Goal: Information Seeking & Learning: Understand process/instructions

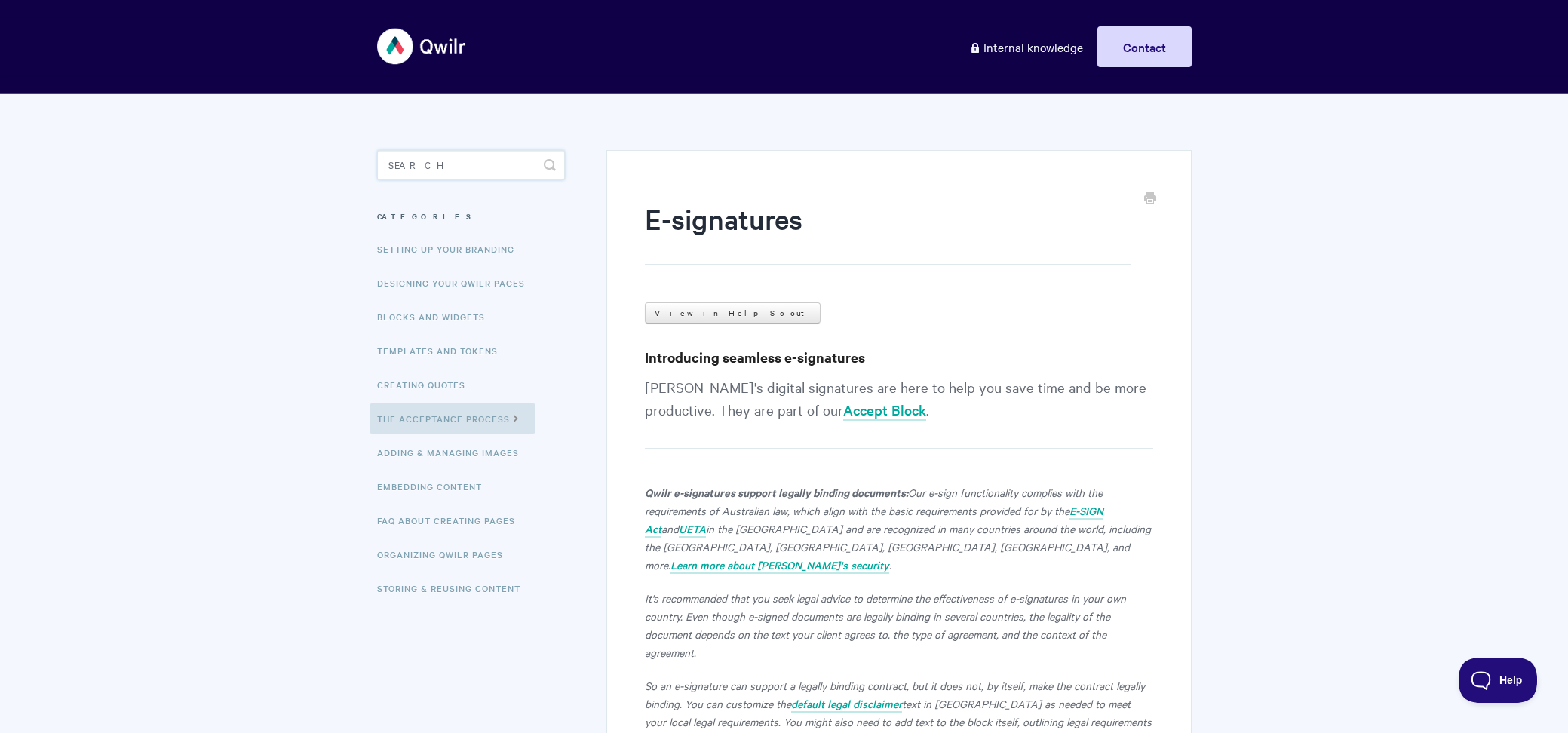
click at [467, 174] on input "Search" at bounding box center [471, 165] width 188 height 30
type input "recurring"
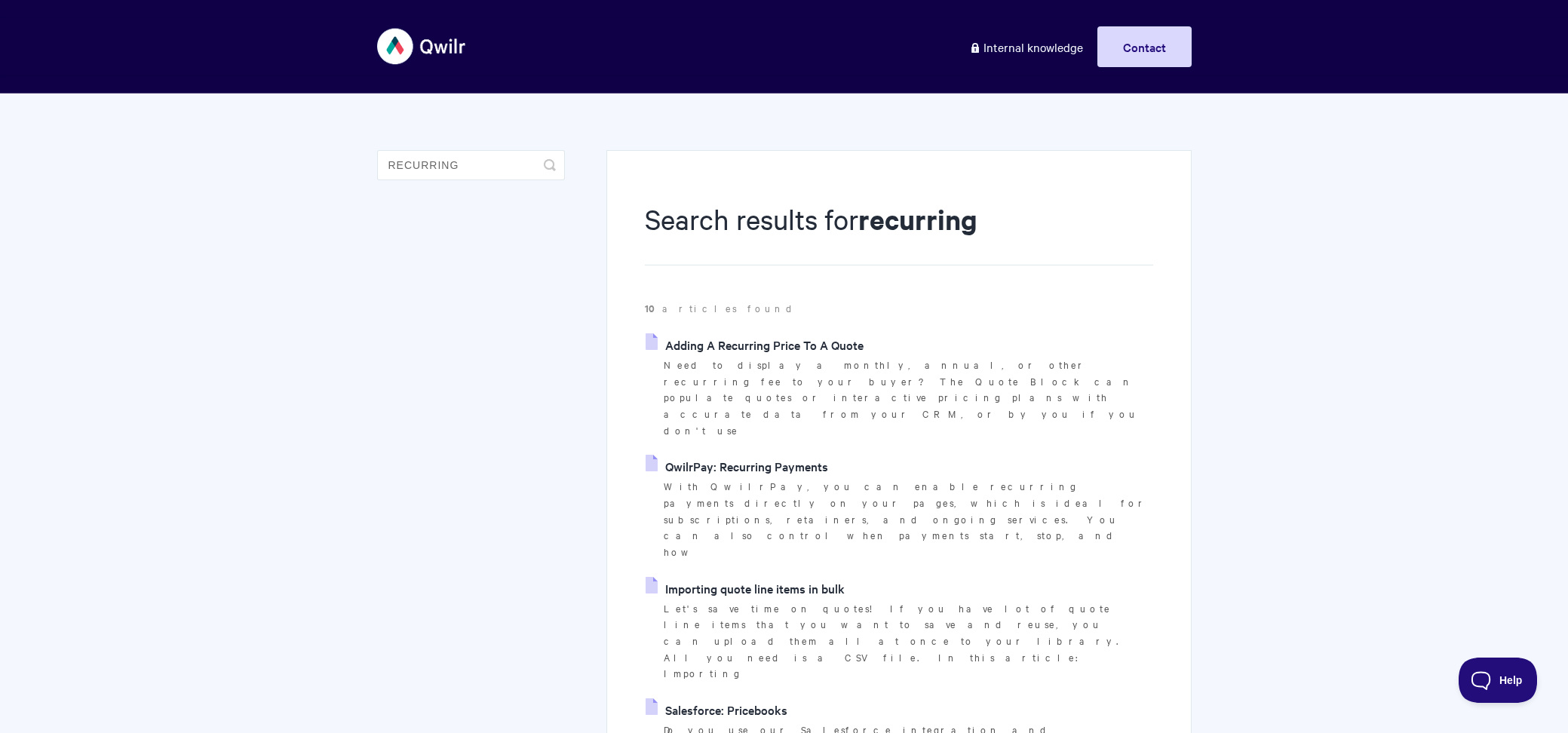
click at [763, 455] on link "QwilrPay: Recurring Payments" at bounding box center [737, 466] width 182 height 23
click at [713, 341] on link "Adding A Recurring Price To A Quote" at bounding box center [754, 345] width 218 height 23
click at [811, 339] on link "Adding A Recurring Price To A Quote" at bounding box center [754, 345] width 218 height 23
click at [778, 455] on link "QwilrPay: Recurring Payments" at bounding box center [737, 466] width 182 height 23
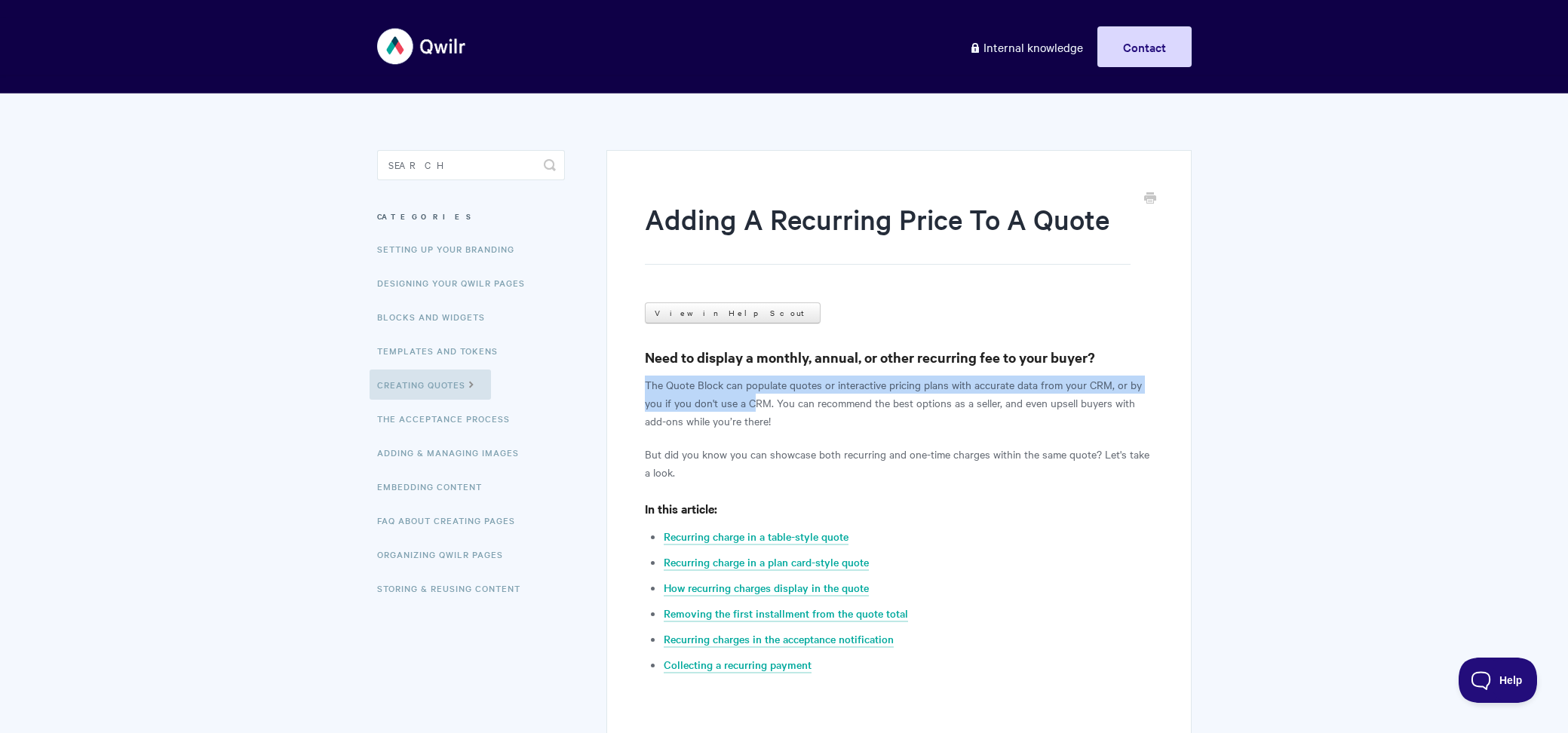
drag, startPoint x: 641, startPoint y: 386, endPoint x: 751, endPoint y: 405, distance: 111.6
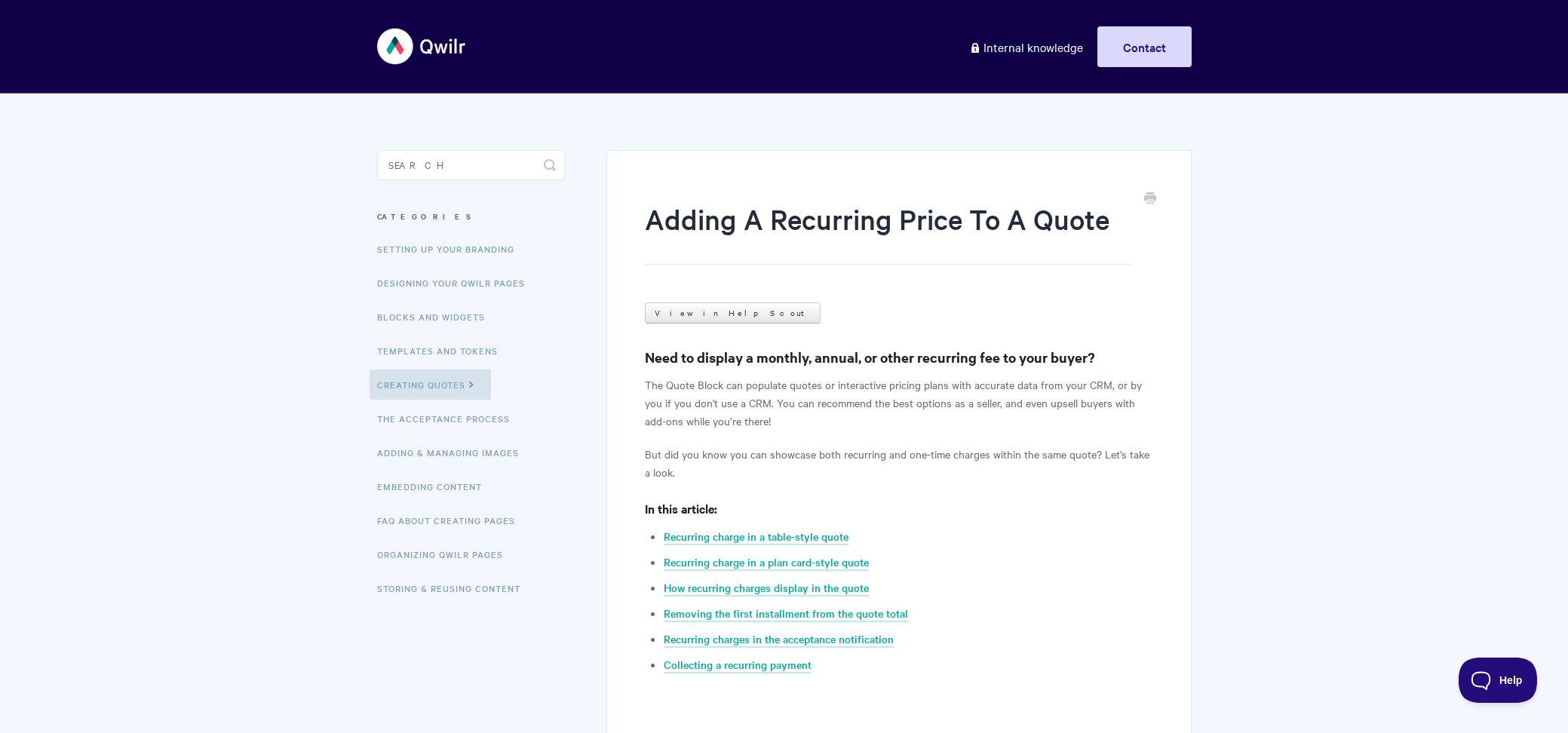
click at [702, 361] on h3 "Need to display a monthly, annual, or other recurring fee to your buyer?" at bounding box center [898, 358] width 508 height 21
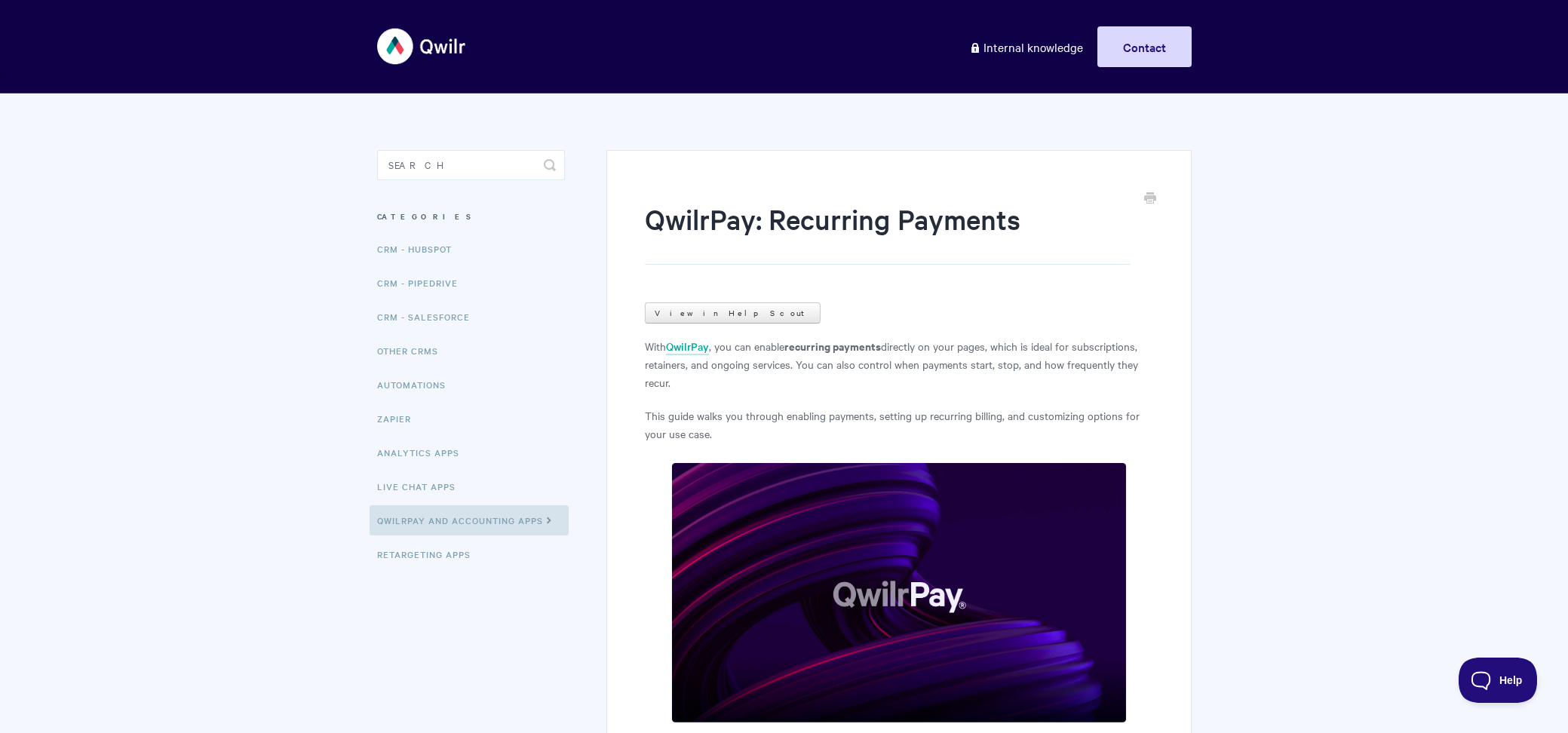
drag, startPoint x: 718, startPoint y: 346, endPoint x: 1057, endPoint y: 376, distance: 340.3
click at [1057, 376] on p "With QwilrPay , you can enable recurring payments directly on your pages, which…" at bounding box center [898, 364] width 508 height 54
copy p "you can enable recurring payments directly on your pages, which is ideal for su…"
click at [401, 161] on input "Search" at bounding box center [471, 165] width 188 height 30
type input "token"
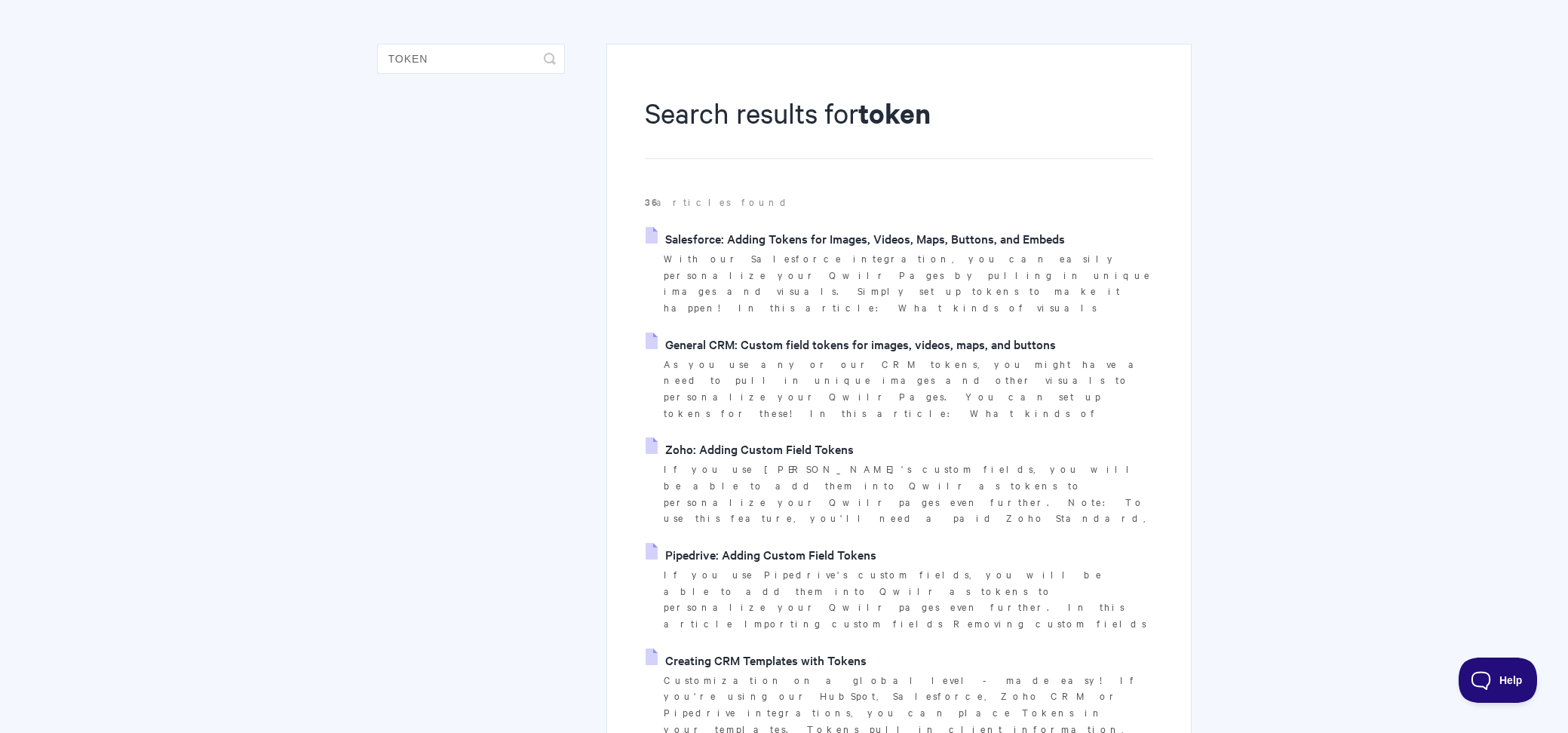
scroll to position [170, 0]
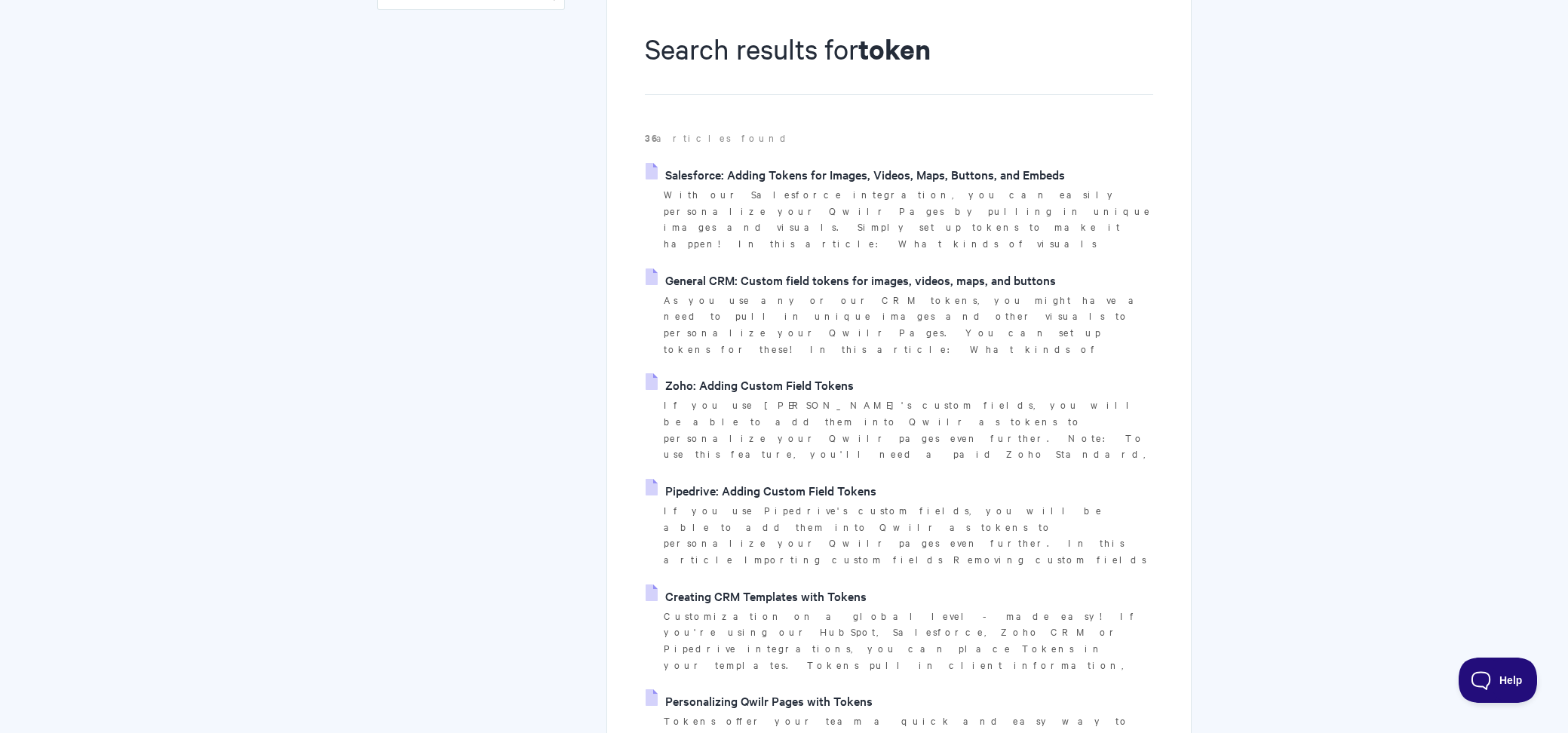
click at [772, 689] on link "Personalizing Qwilr Pages with Tokens" at bounding box center [759, 701] width 227 height 23
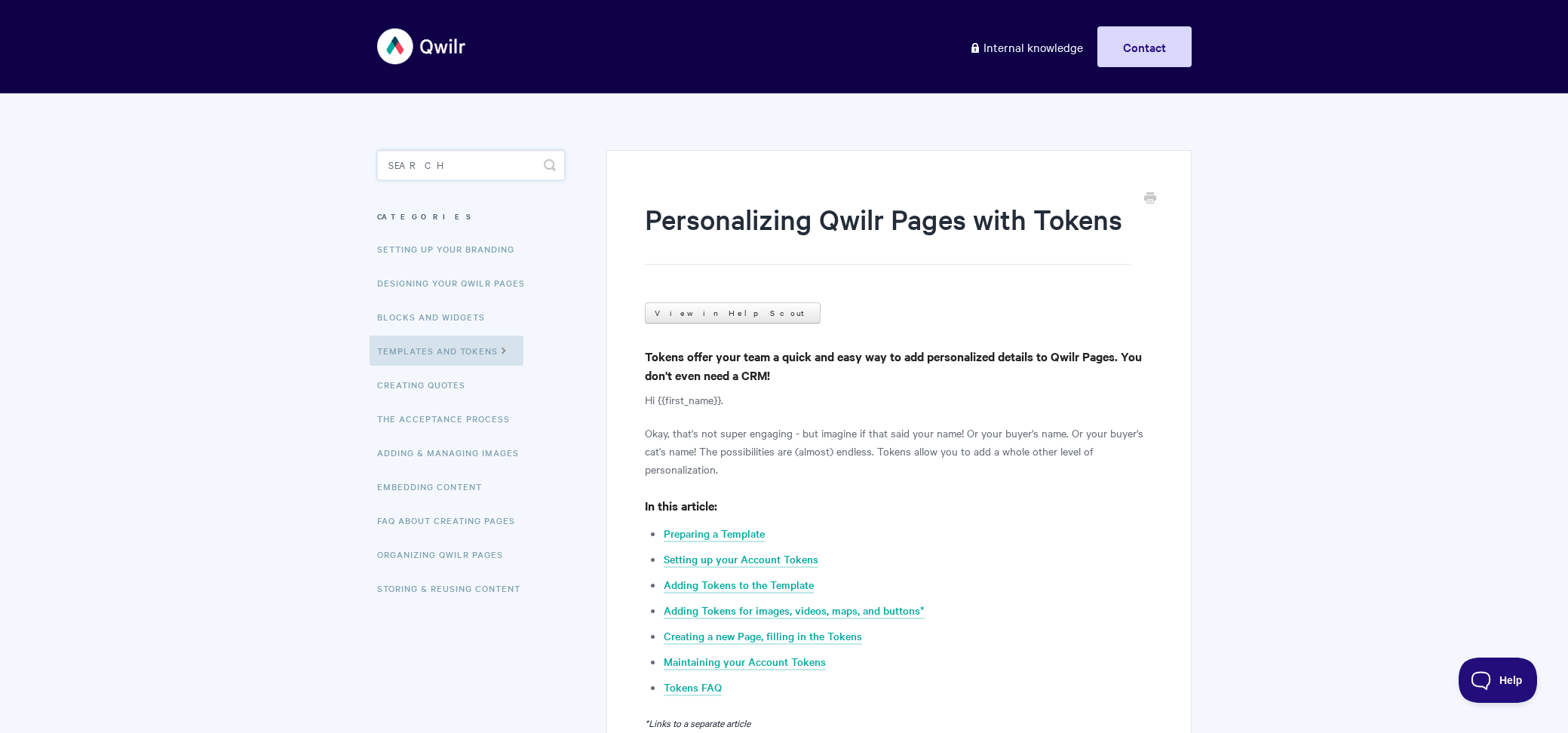
click at [433, 163] on input "Search" at bounding box center [471, 165] width 188 height 30
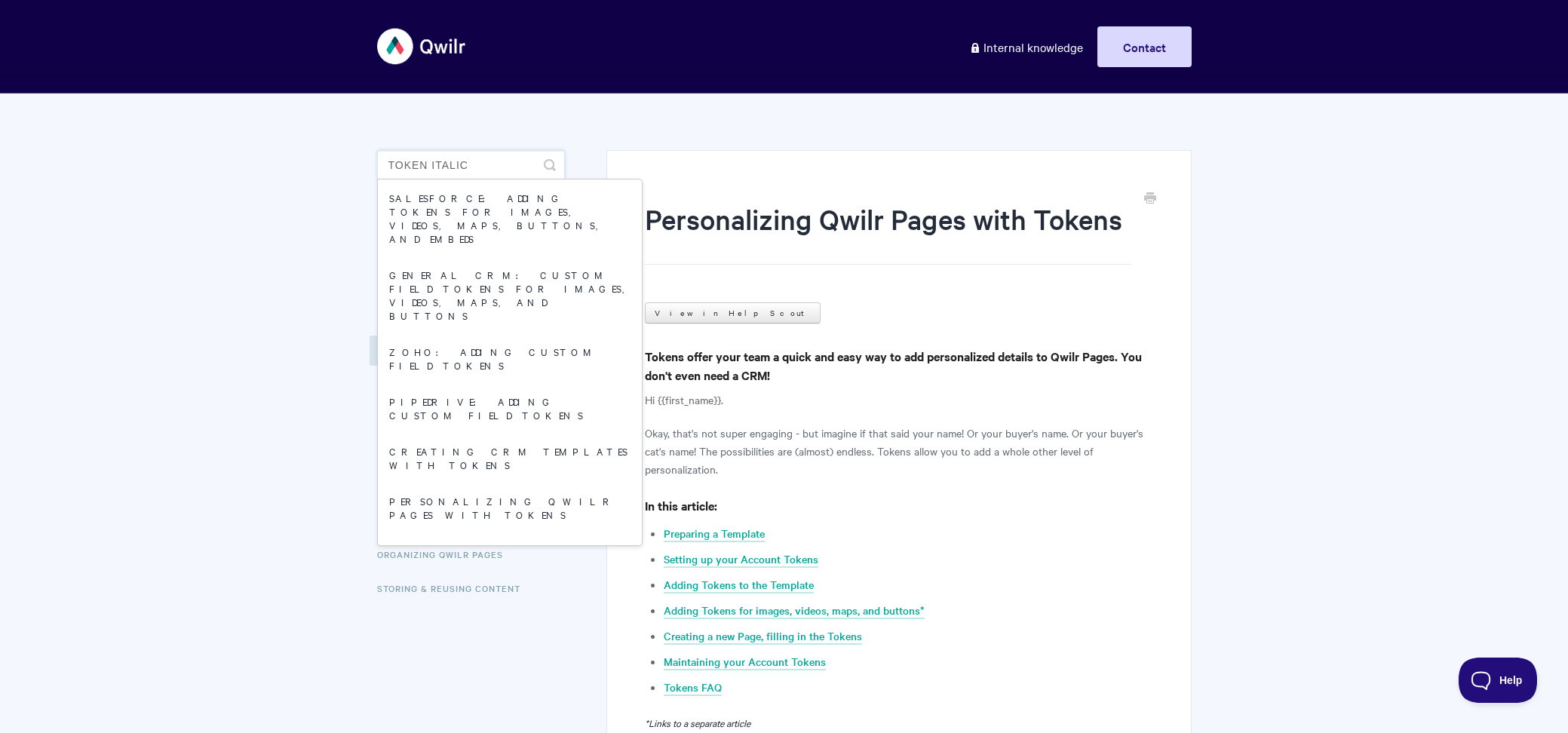
type input "token italic"
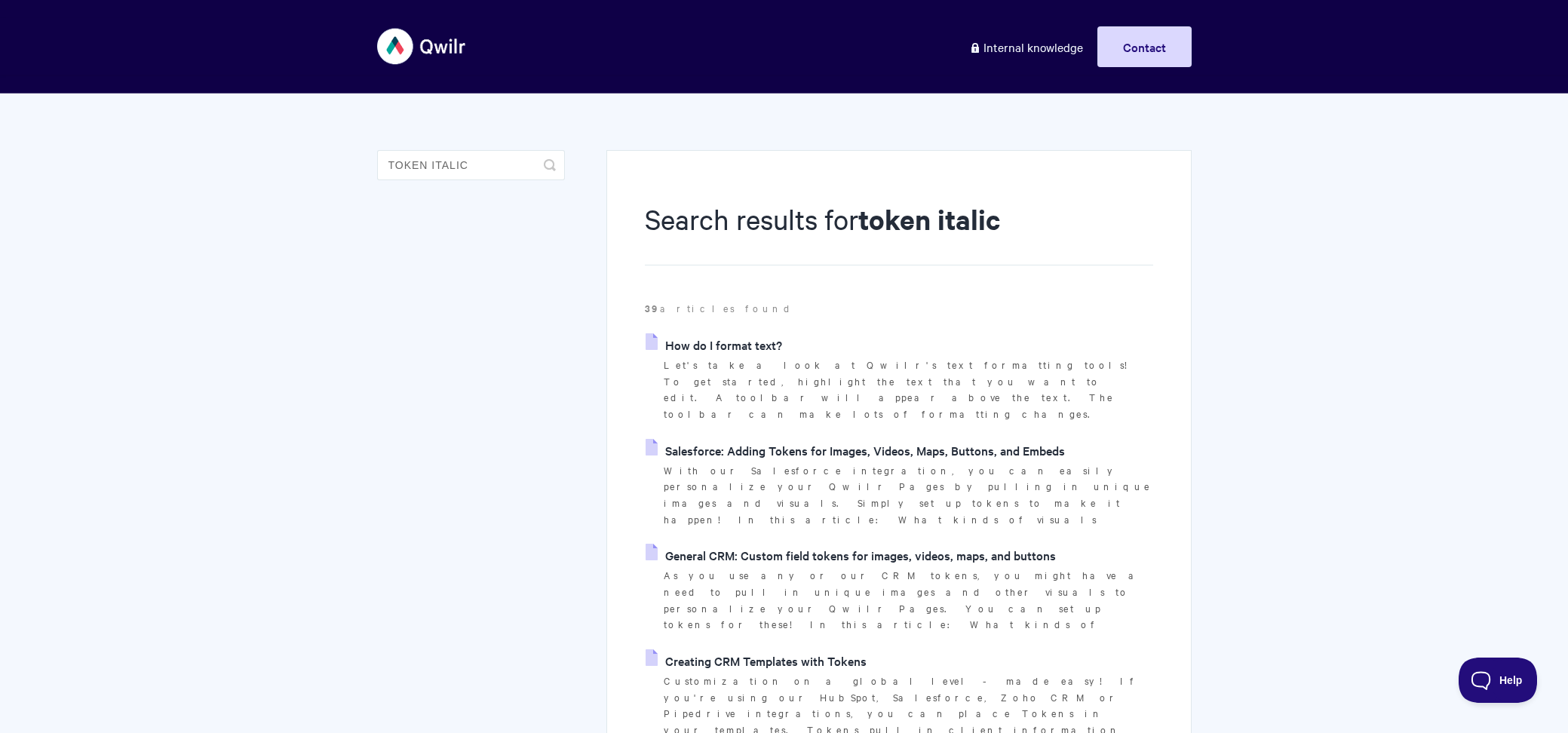
click at [724, 340] on link "How do I format text?" at bounding box center [714, 345] width 137 height 23
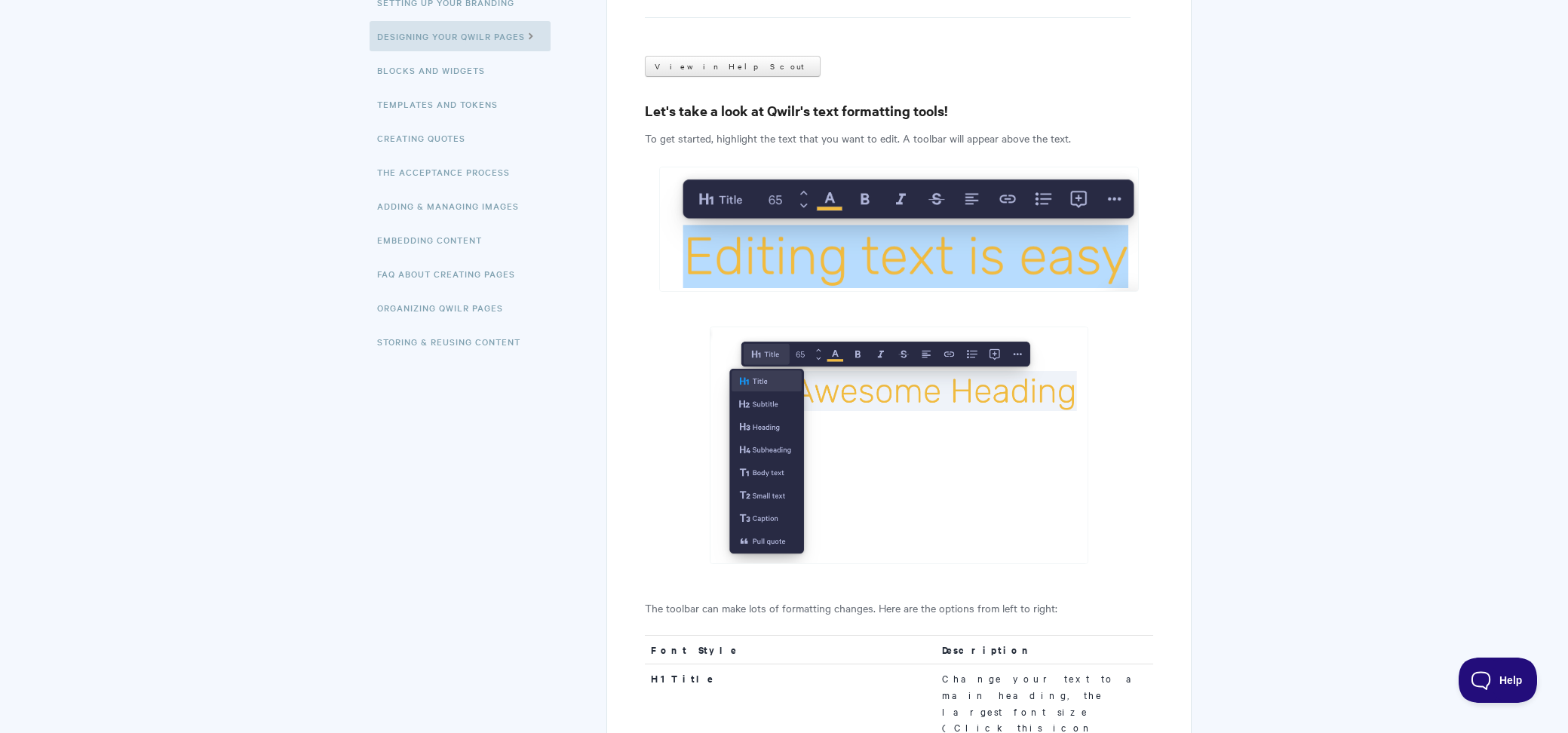
scroll to position [214, 0]
